Goal: Navigation & Orientation: Find specific page/section

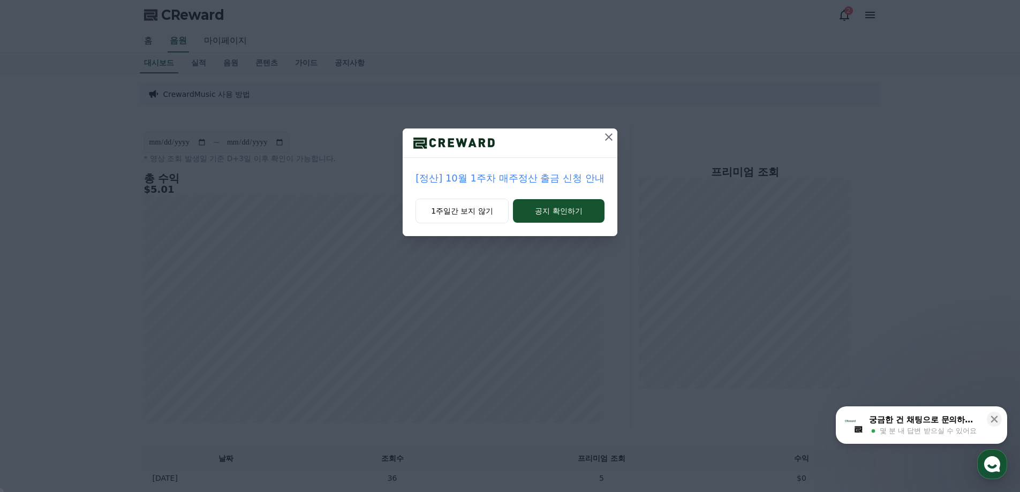
click at [607, 135] on icon at bounding box center [608, 136] width 7 height 7
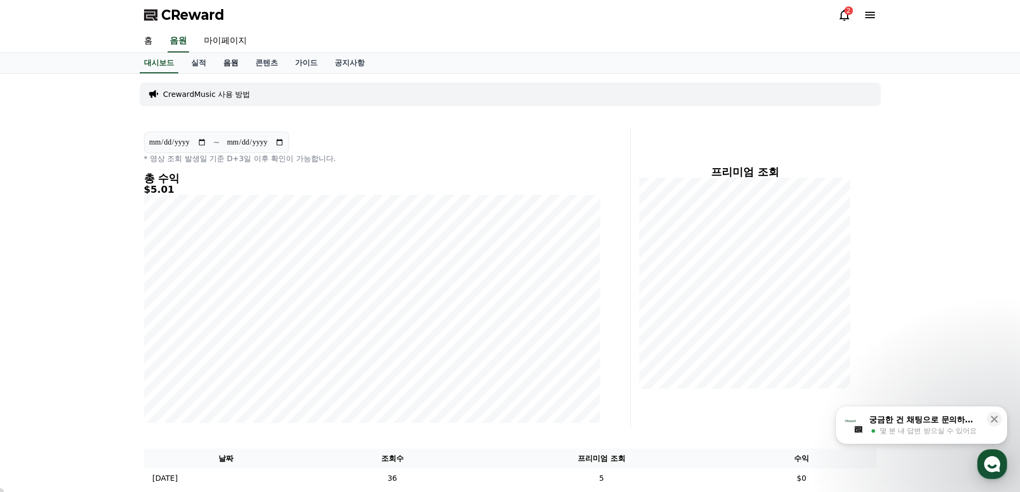
click at [226, 63] on link "음원" at bounding box center [231, 63] width 32 height 20
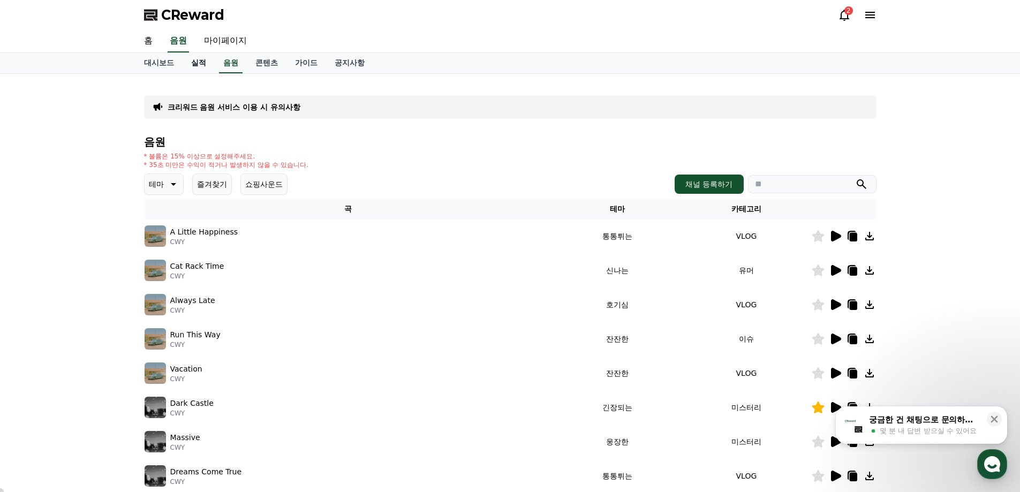
click at [199, 60] on link "실적" at bounding box center [199, 63] width 32 height 20
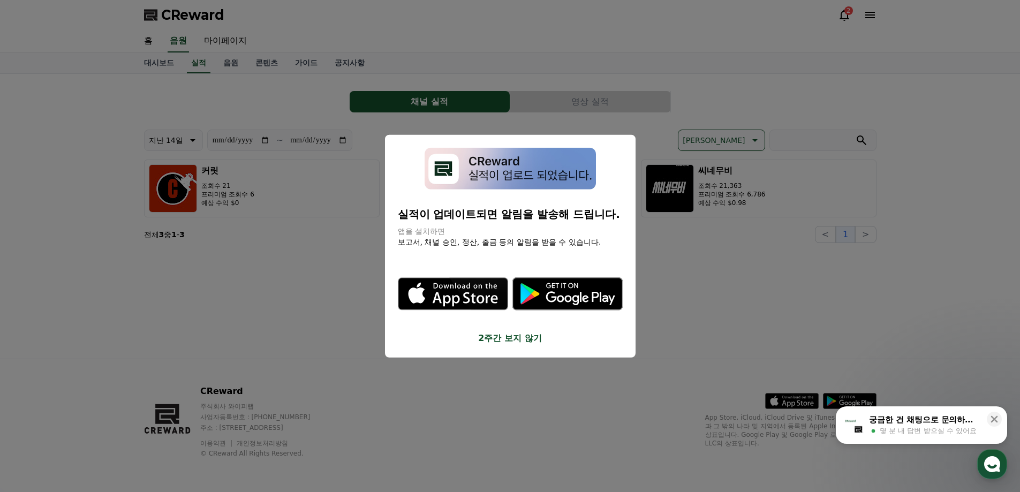
click at [268, 260] on button "close modal" at bounding box center [510, 246] width 1020 height 492
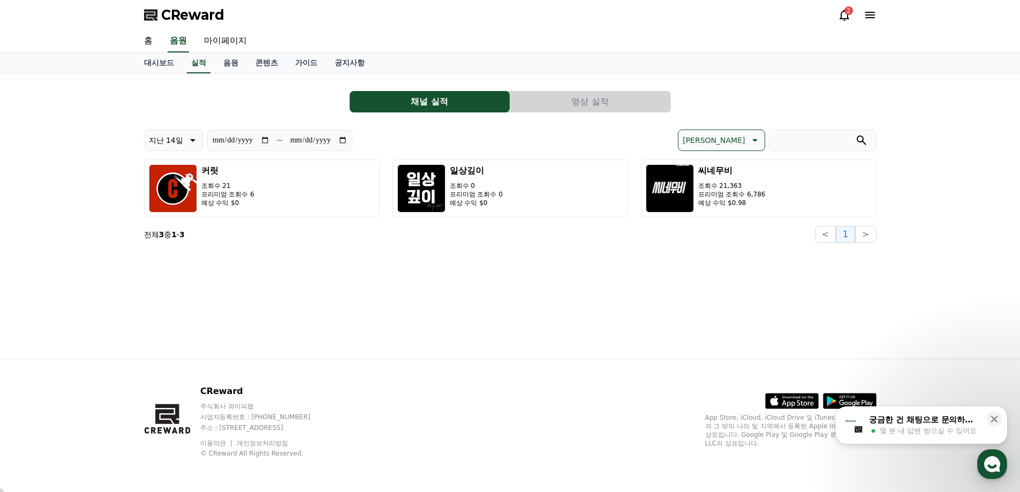
click at [736, 266] on div "**********" at bounding box center [510, 216] width 750 height 285
click at [850, 17] on icon at bounding box center [844, 15] width 13 height 13
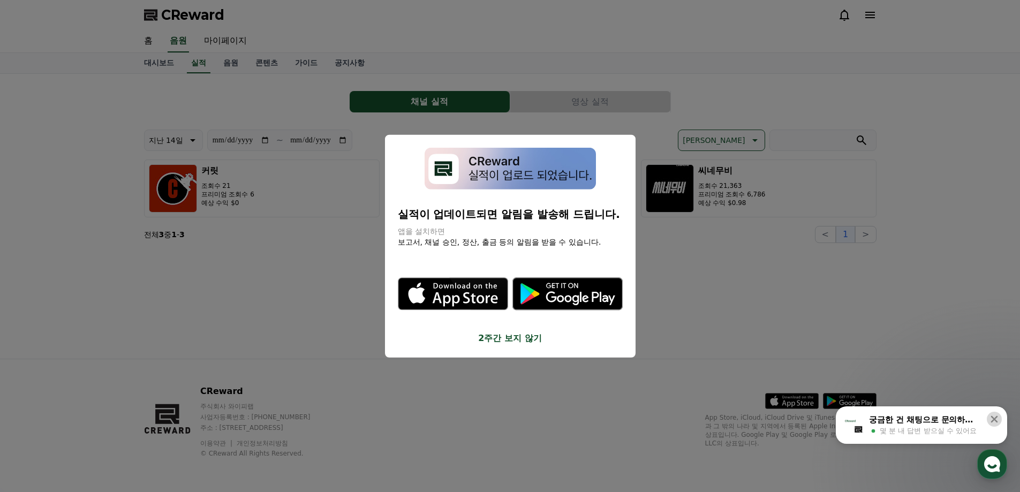
click at [995, 421] on icon at bounding box center [994, 419] width 11 height 11
click at [942, 270] on button "close modal" at bounding box center [510, 246] width 1020 height 492
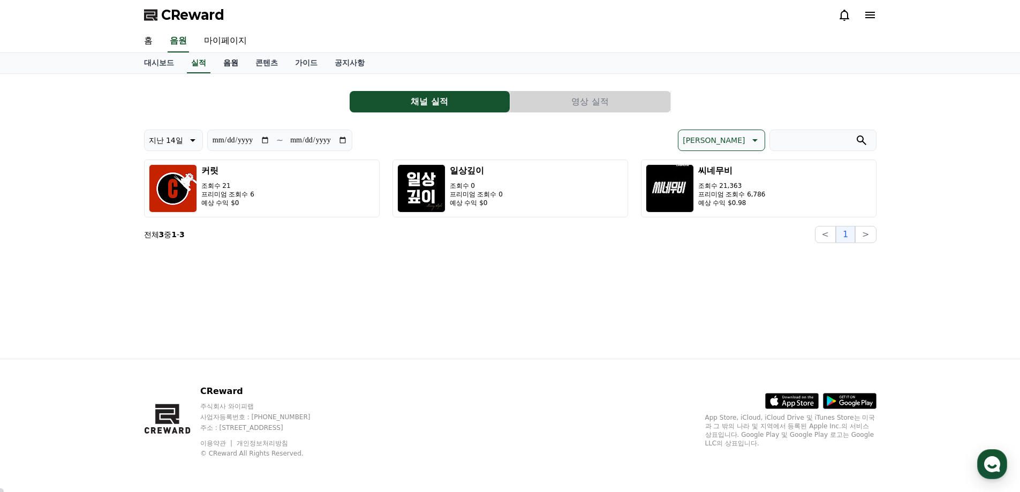
click at [231, 63] on link "음원" at bounding box center [231, 63] width 32 height 20
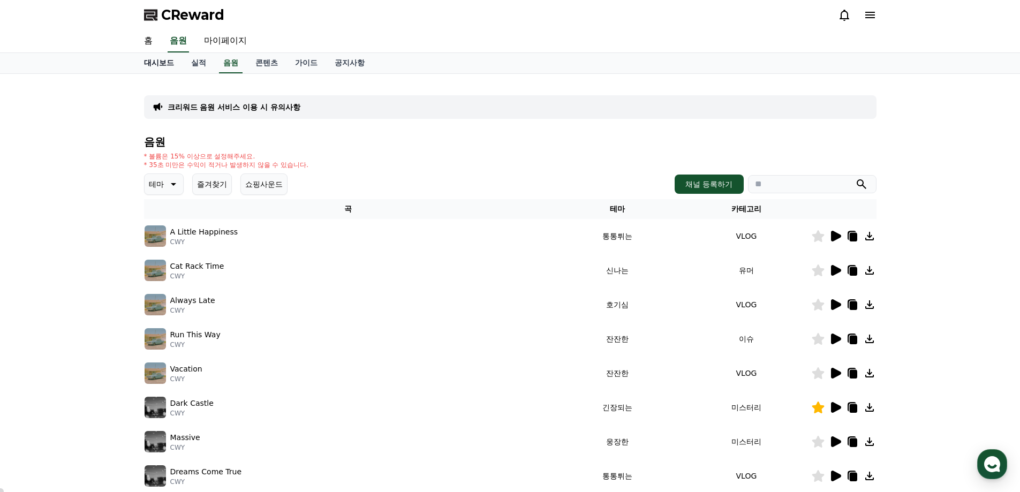
click at [145, 67] on link "대시보드" at bounding box center [158, 63] width 47 height 20
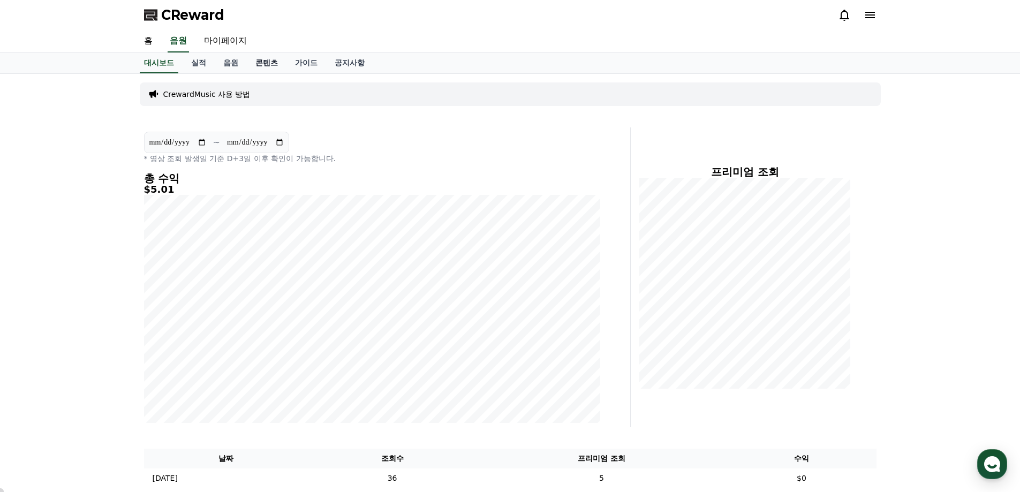
click at [262, 61] on link "콘텐츠" at bounding box center [267, 63] width 40 height 20
